Goal: Check status: Check status

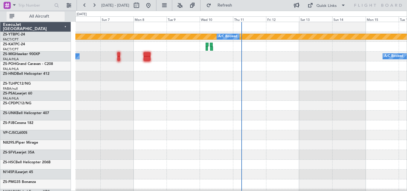
click at [46, 18] on span "All Aircraft" at bounding box center [38, 16] width 47 height 4
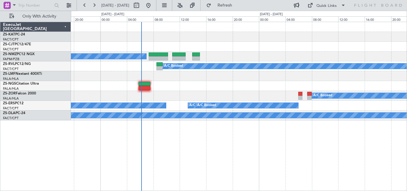
click at [255, 121] on div "A/C Booked FALA 09:40 Z HTGW 13:55 Z 10:10 Z 14:30 Z A/C Booked A/C Booked A/C …" at bounding box center [239, 106] width 336 height 169
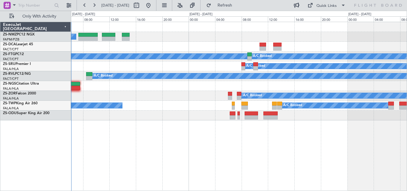
click at [198, 112] on div "A/C Booked A/C Booked A/C Booked A/C Booked A/C Booked A/C Booked A/C Booked A/…" at bounding box center [239, 71] width 336 height 98
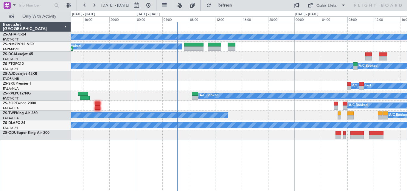
click at [300, 88] on div "A/C Booked" at bounding box center [239, 86] width 336 height 10
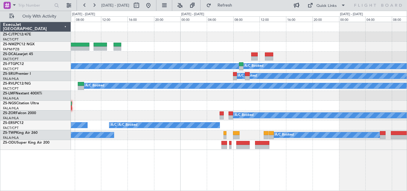
click at [180, 110] on div "A/C Booked A/C Booked A/C Booked A/C Booked A/C Booked A/C Booked A/C Booked A/…" at bounding box center [239, 86] width 336 height 128
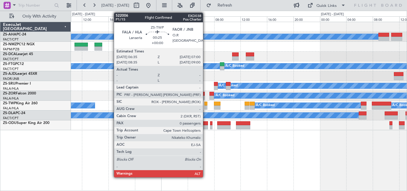
click at [205, 104] on div at bounding box center [205, 104] width 3 height 4
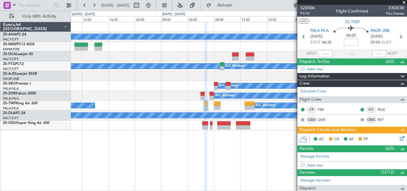
click at [404, 1] on span at bounding box center [404, 2] width 6 height 5
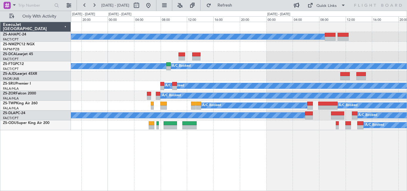
click at [198, 154] on div "A/C Booked A/C Booked A/C Booked A/C Booked A/C Booked A/C Booked A/C Booked A/…" at bounding box center [239, 106] width 336 height 169
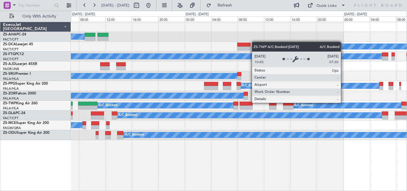
click at [153, 103] on div "A/C Booked" at bounding box center [165, 105] width 137 height 6
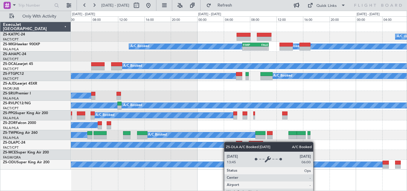
click at [226, 142] on div "A/C Unavailable A/C Booked - - FIMP 06:50 Z FALE 10:50 Z A/C Booked A/C Booked …" at bounding box center [239, 95] width 336 height 147
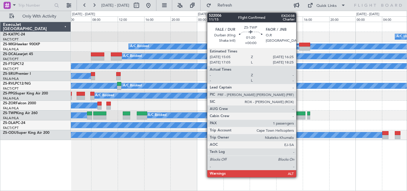
click at [299, 115] on div at bounding box center [300, 117] width 9 height 4
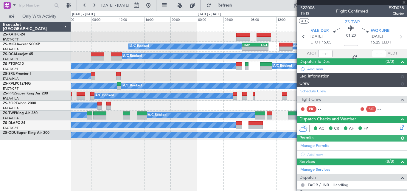
scroll to position [94, 0]
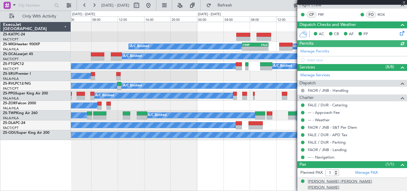
click at [346, 181] on div "[PERSON_NAME] [PERSON_NAME] [PERSON_NAME]" at bounding box center [356, 185] width 96 height 12
click at [405, 3] on span at bounding box center [404, 2] width 6 height 5
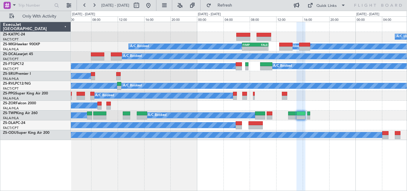
type input "0"
